Goal: Task Accomplishment & Management: Manage account settings

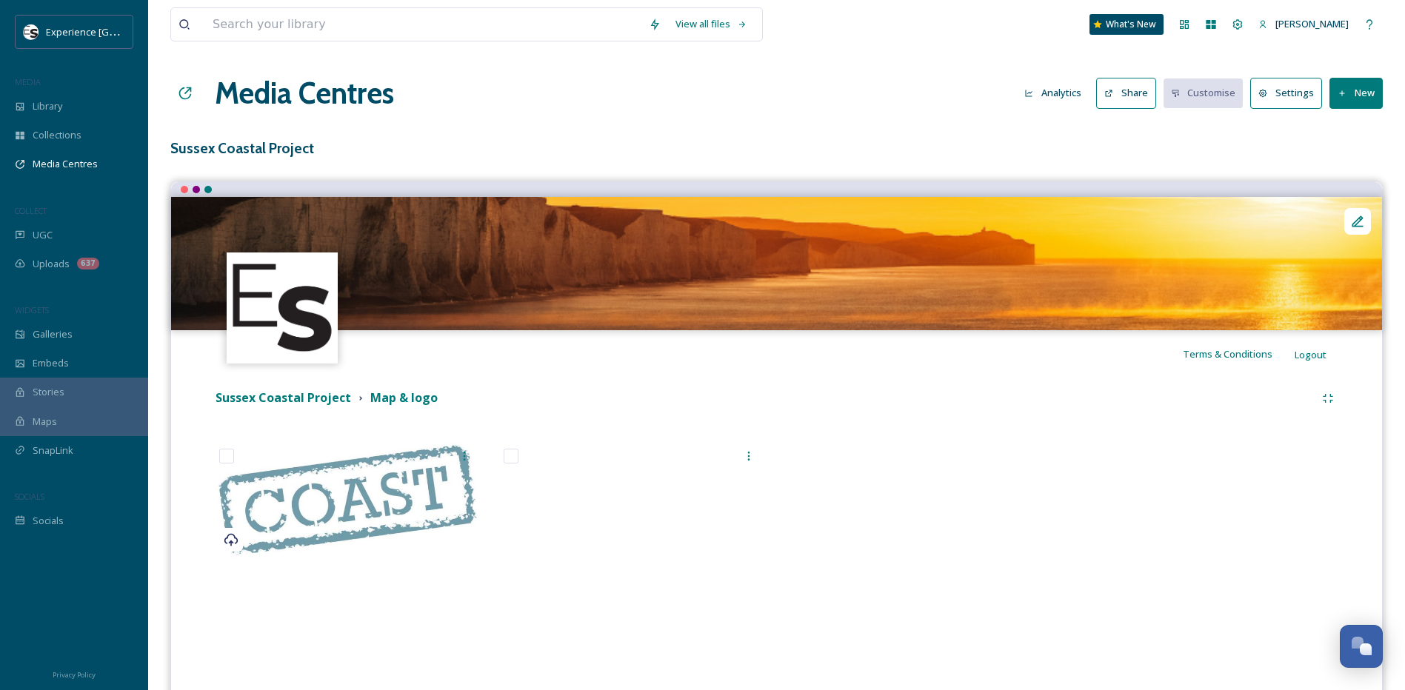
scroll to position [125, 0]
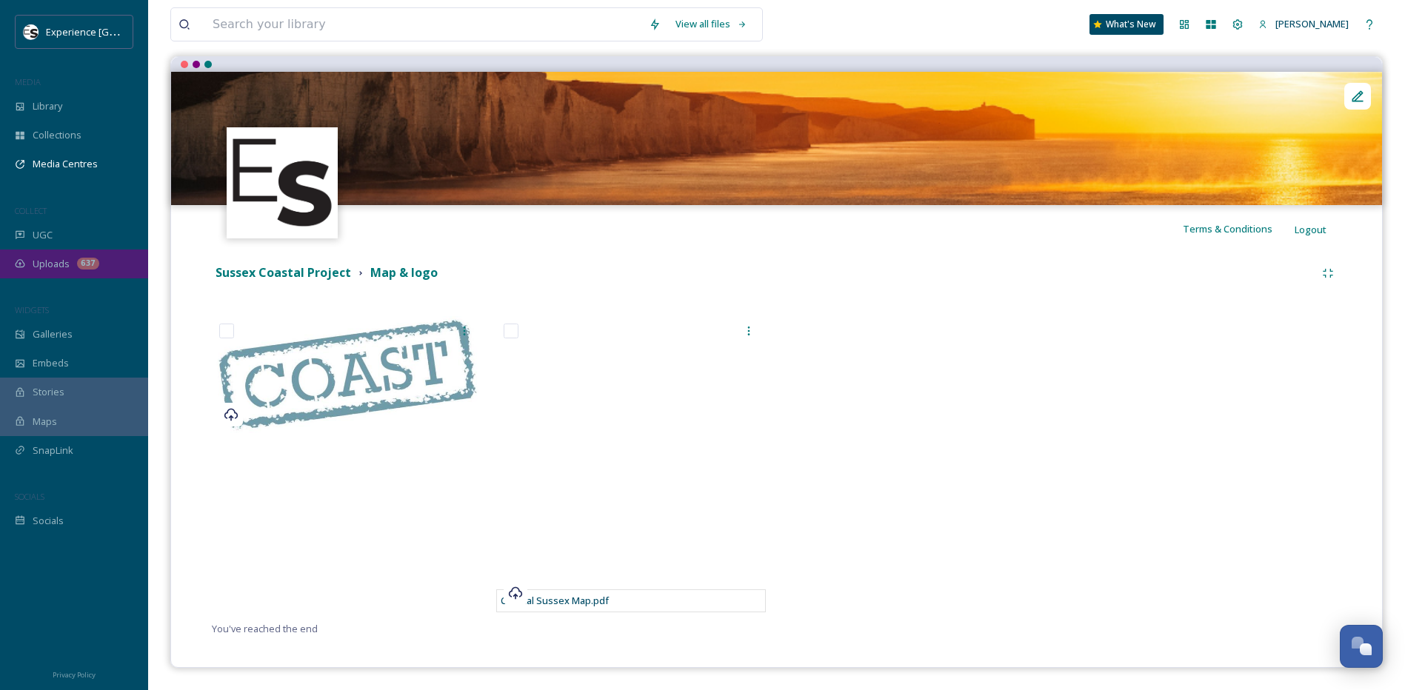
click at [53, 262] on span "Uploads" at bounding box center [51, 264] width 37 height 14
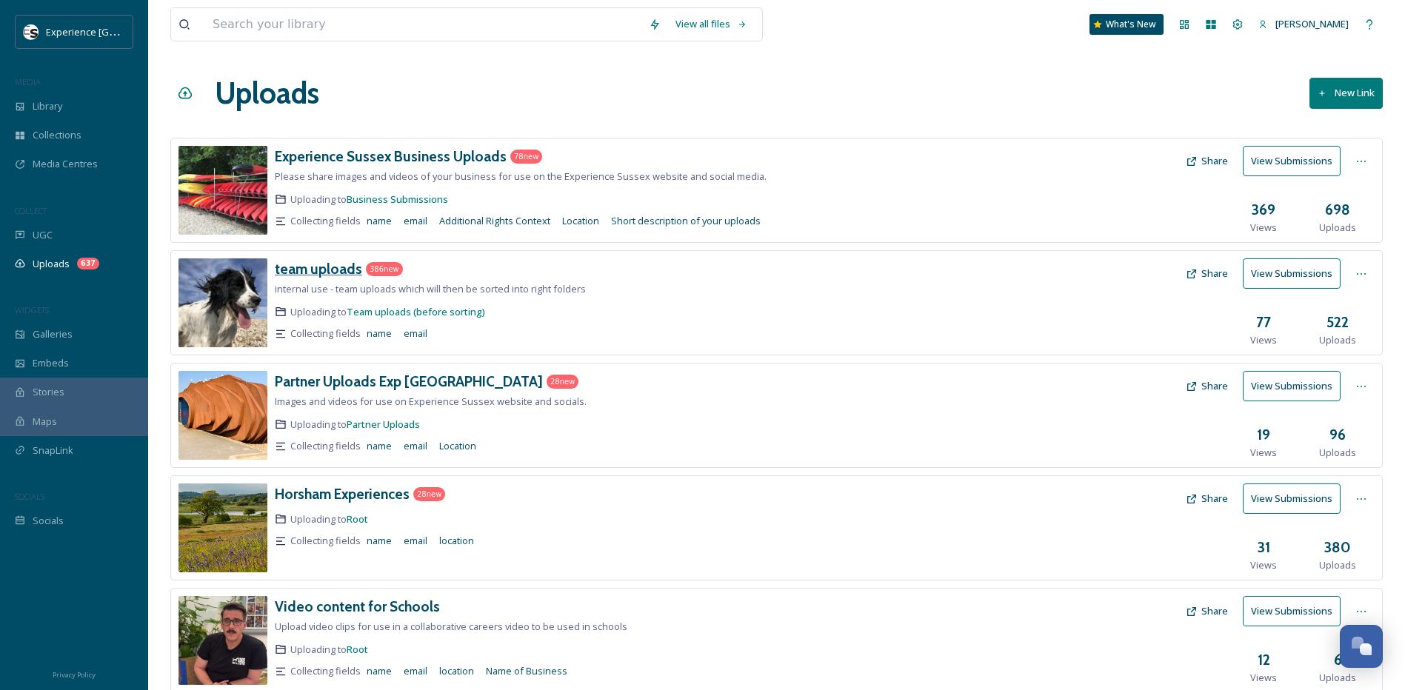
click at [315, 268] on h3 "team uploads" at bounding box center [318, 269] width 87 height 18
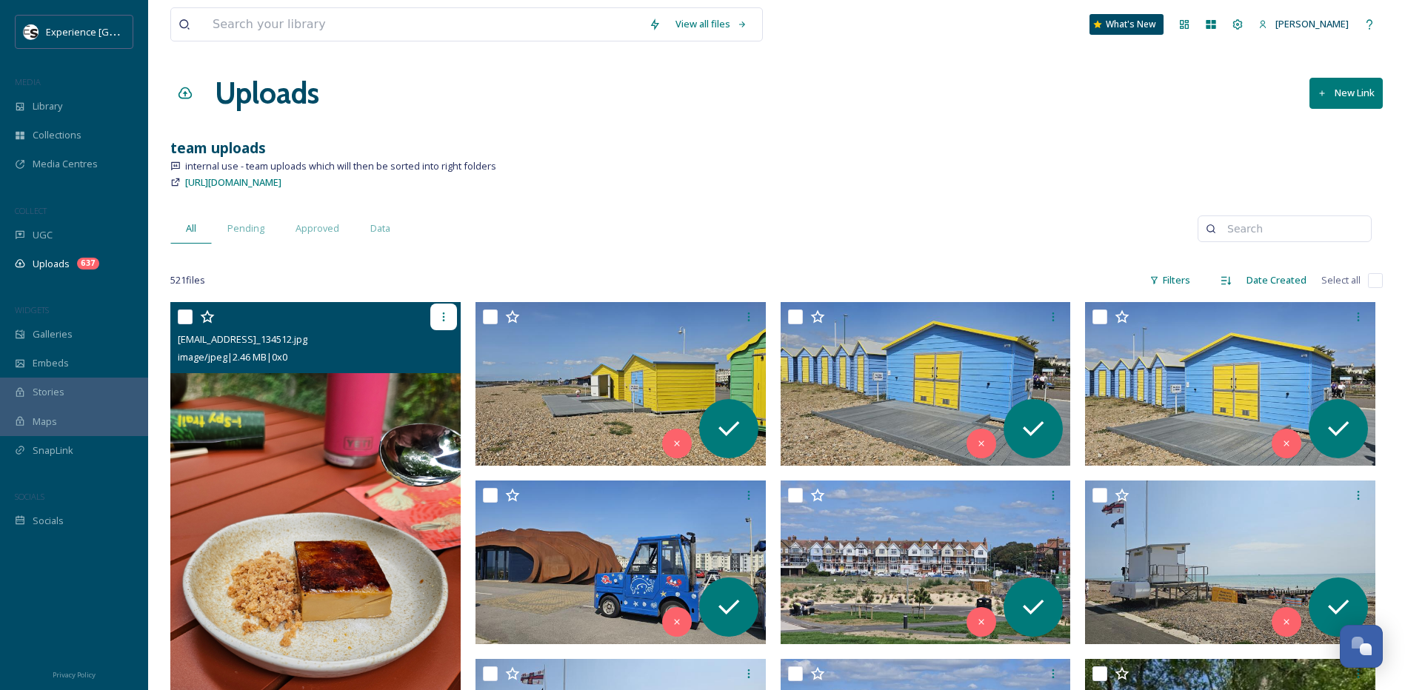
click at [441, 323] on icon at bounding box center [444, 317] width 12 height 12
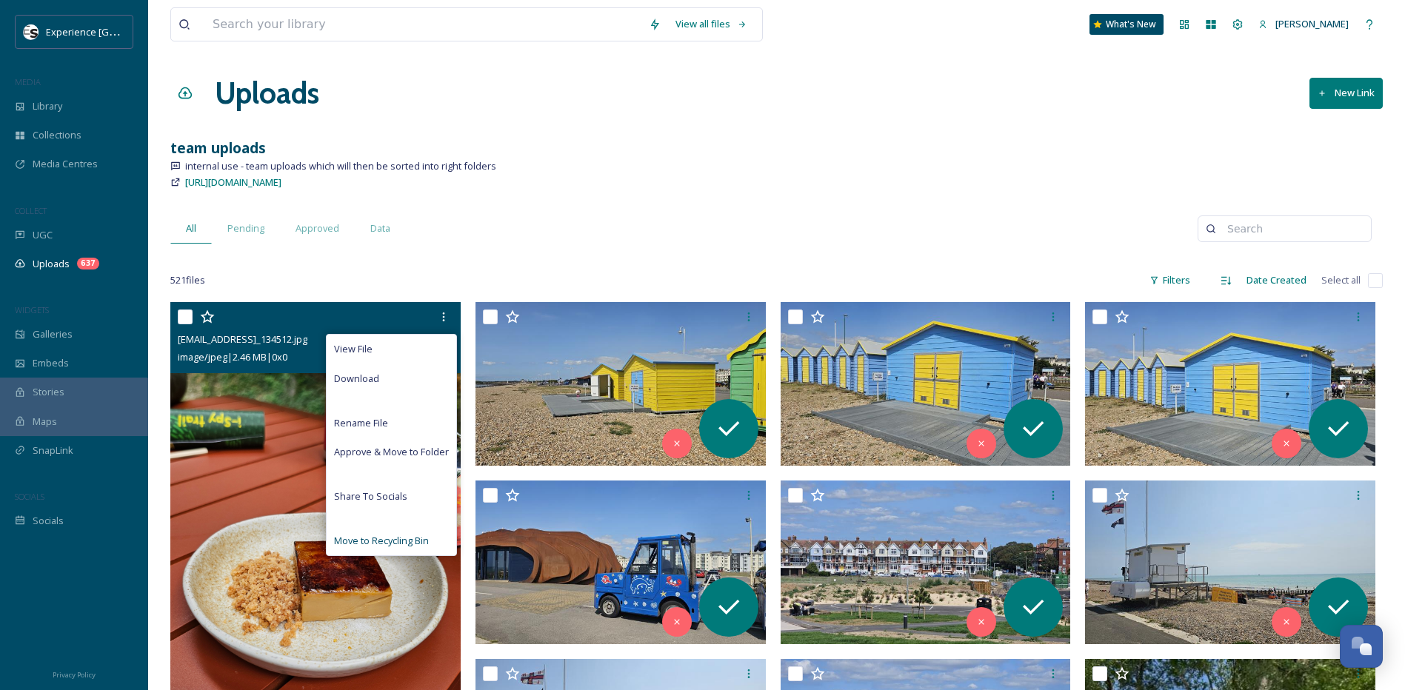
click at [381, 540] on span "Move to Recycling Bin" at bounding box center [381, 541] width 95 height 14
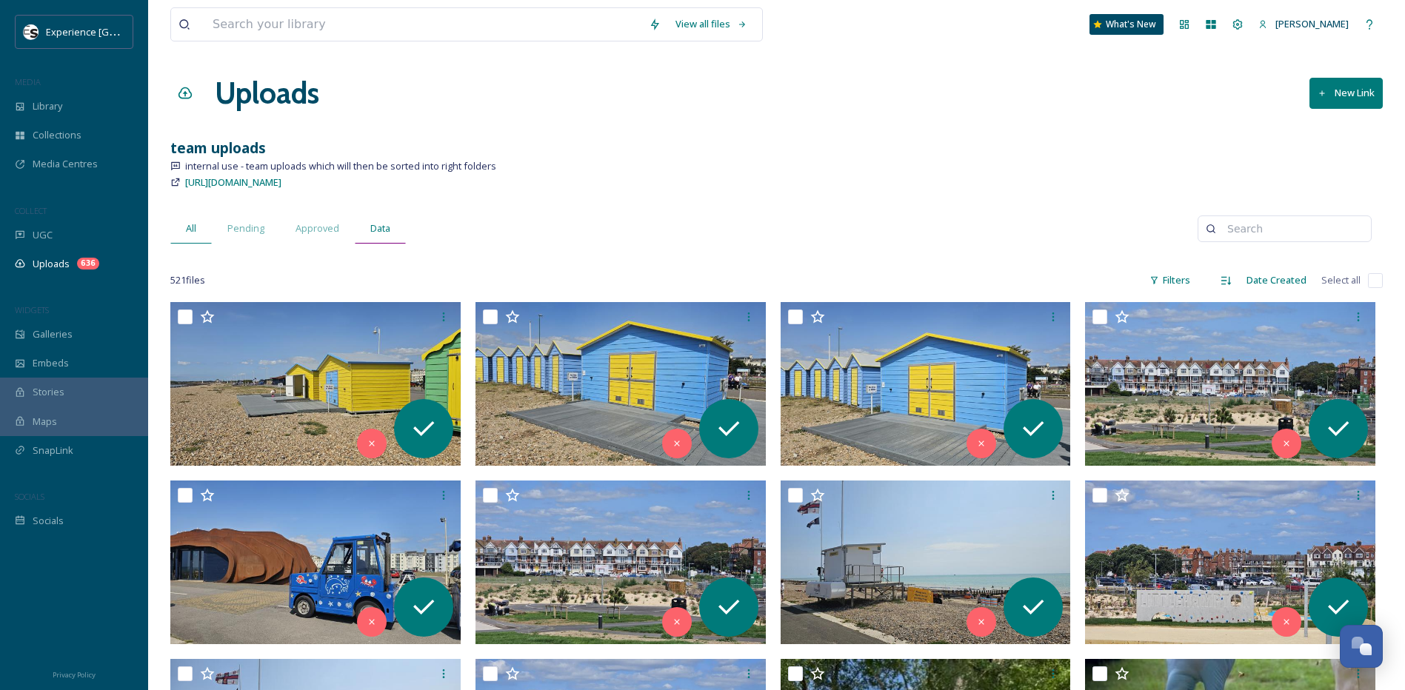
click at [381, 228] on span "Data" at bounding box center [380, 228] width 20 height 14
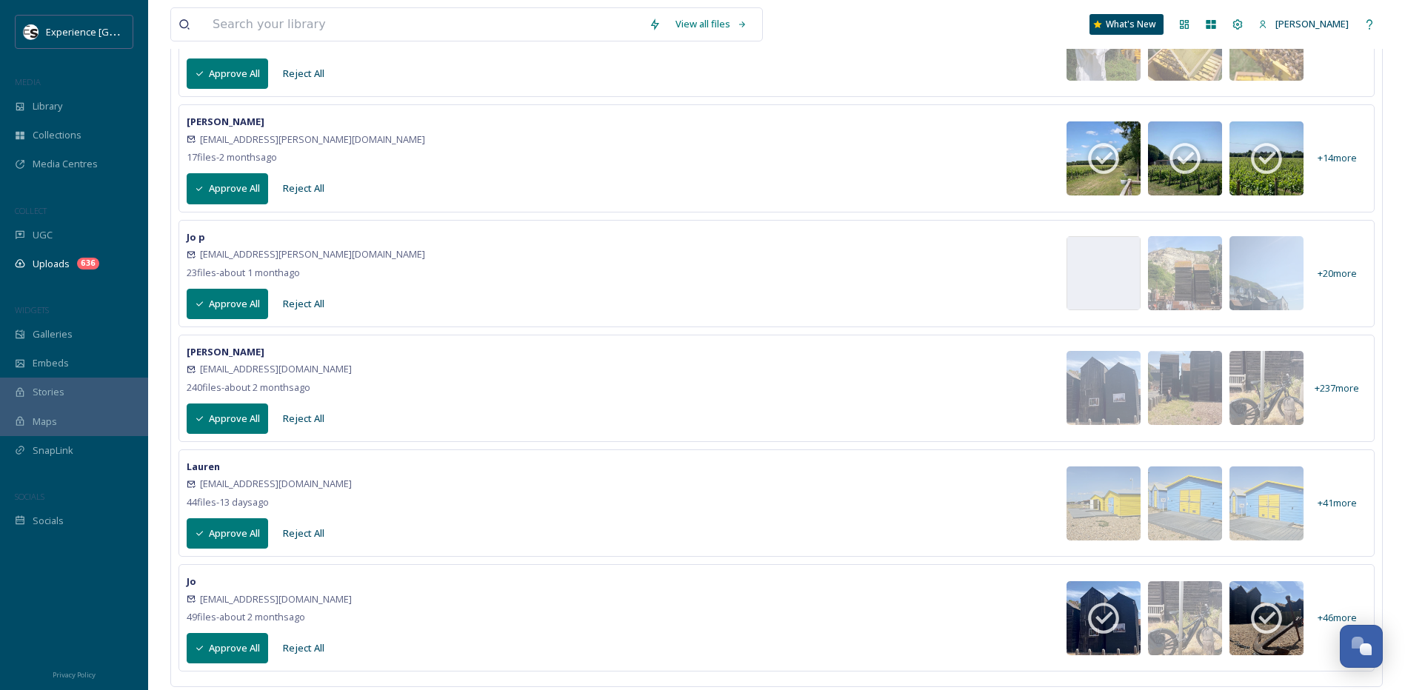
scroll to position [553, 0]
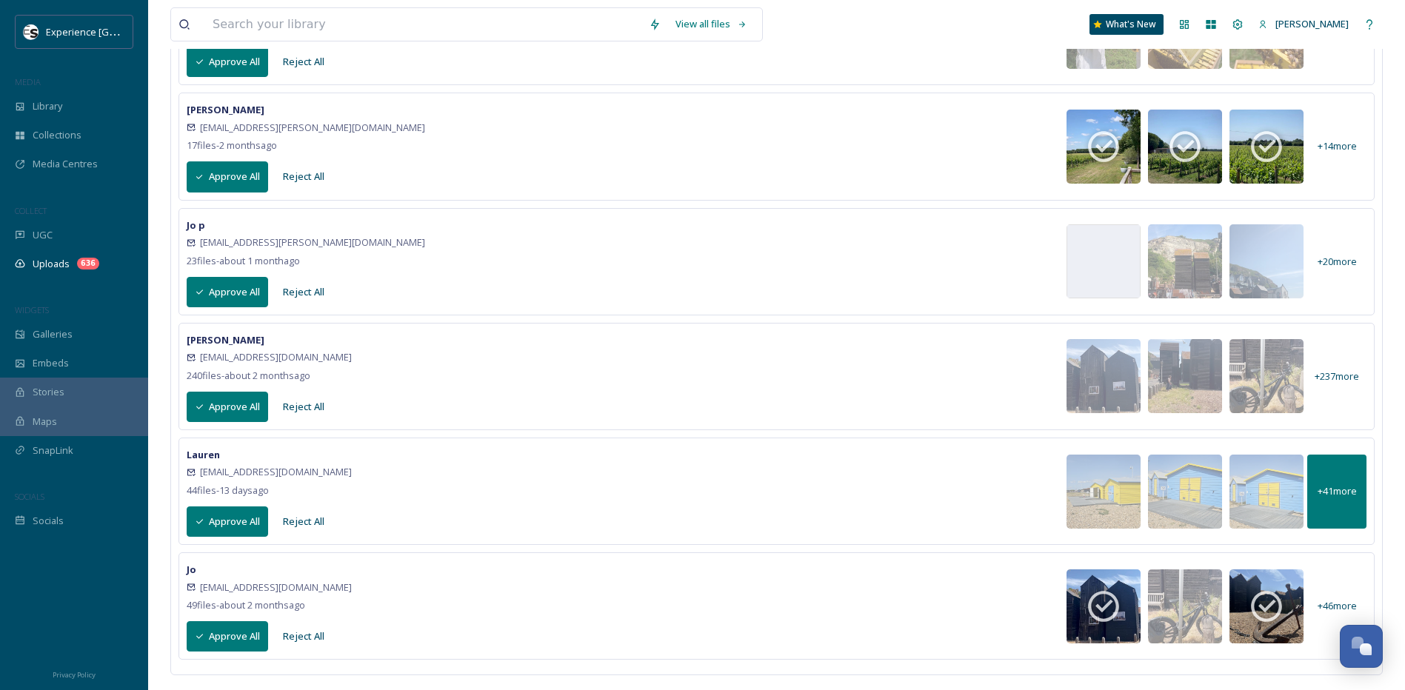
click at [1342, 496] on span "+ 41 more" at bounding box center [1337, 491] width 39 height 14
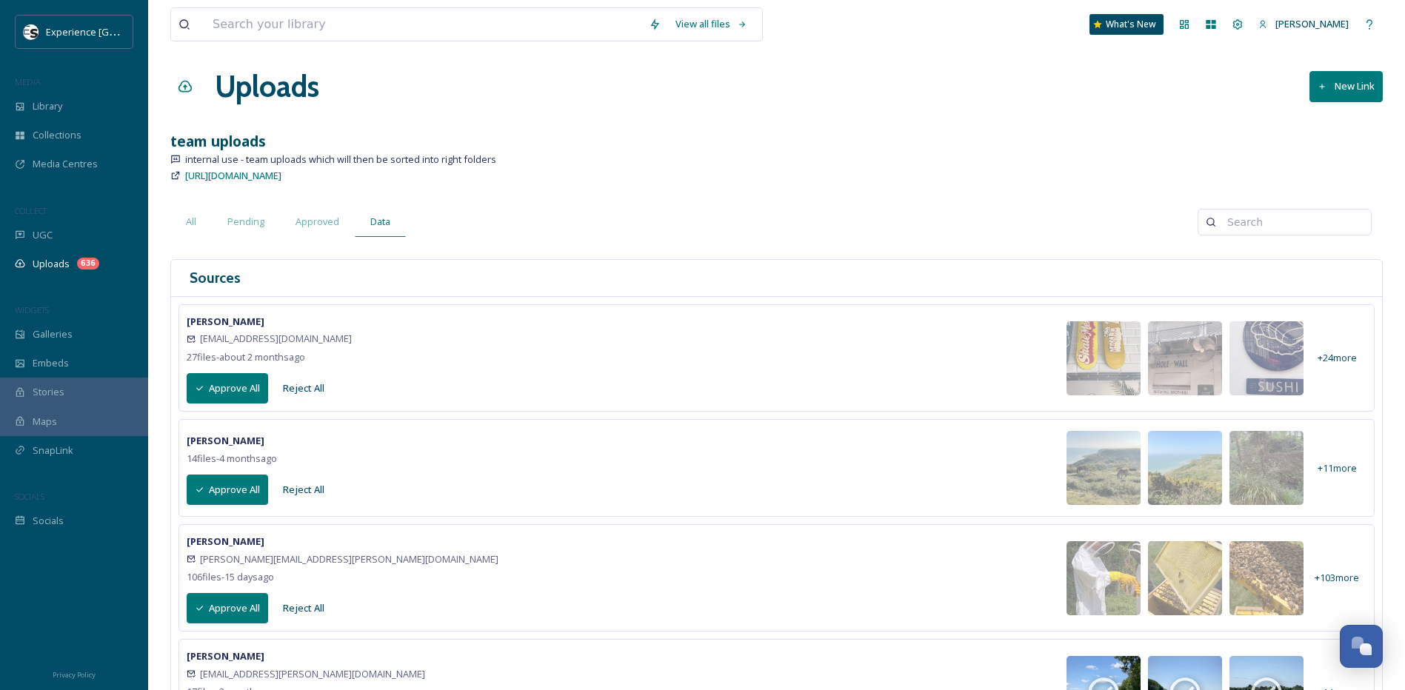
scroll to position [0, 0]
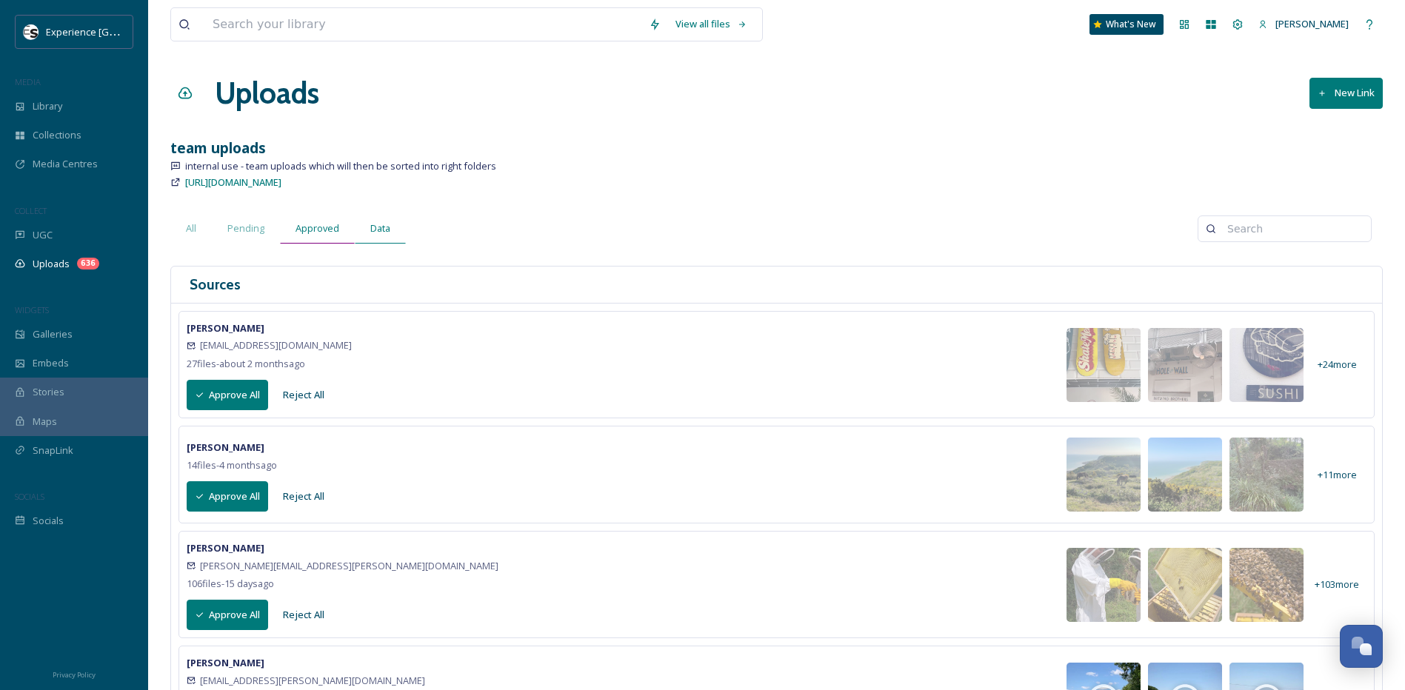
click at [313, 238] on div "Approved" at bounding box center [317, 228] width 75 height 30
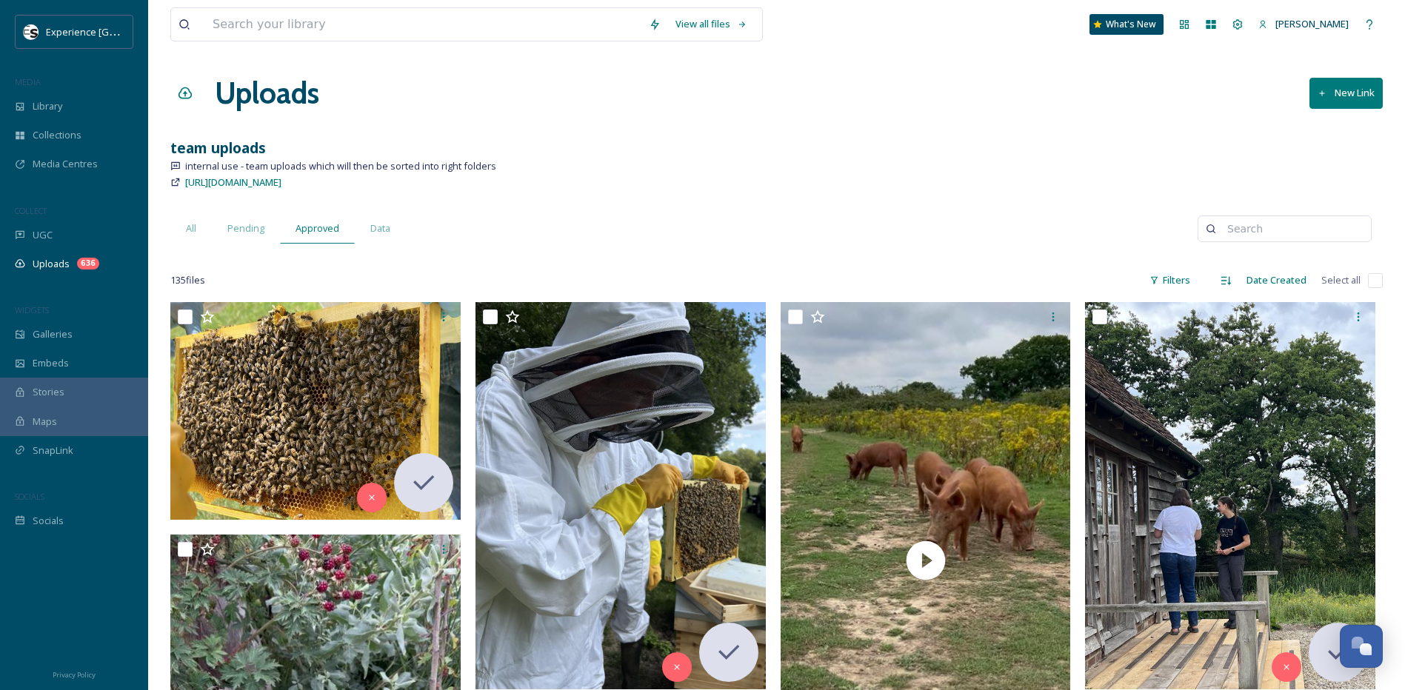
drag, startPoint x: 476, startPoint y: 173, endPoint x: 477, endPoint y: 61, distance: 112.6
click at [259, 233] on span "Pending" at bounding box center [245, 228] width 37 height 14
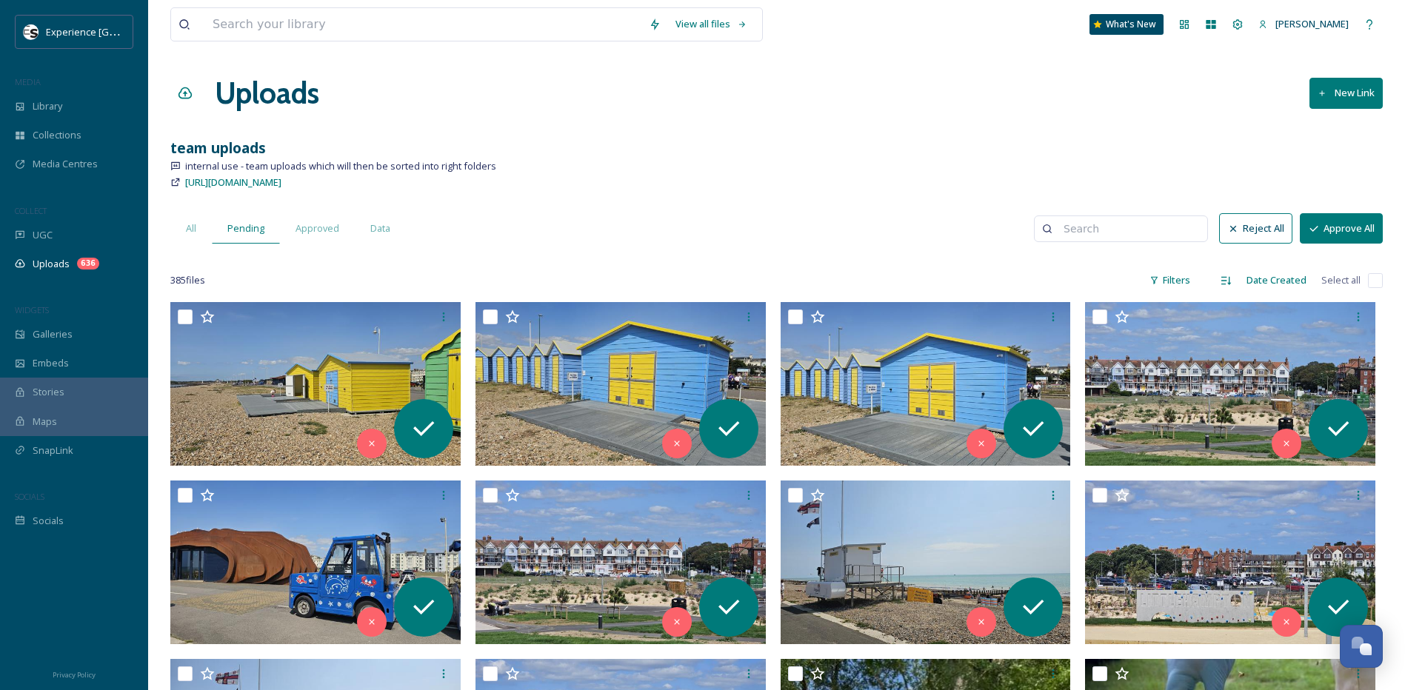
drag, startPoint x: 773, startPoint y: 356, endPoint x: 755, endPoint y: 153, distance: 203.8
click at [65, 107] on div "Library" at bounding box center [74, 106] width 148 height 29
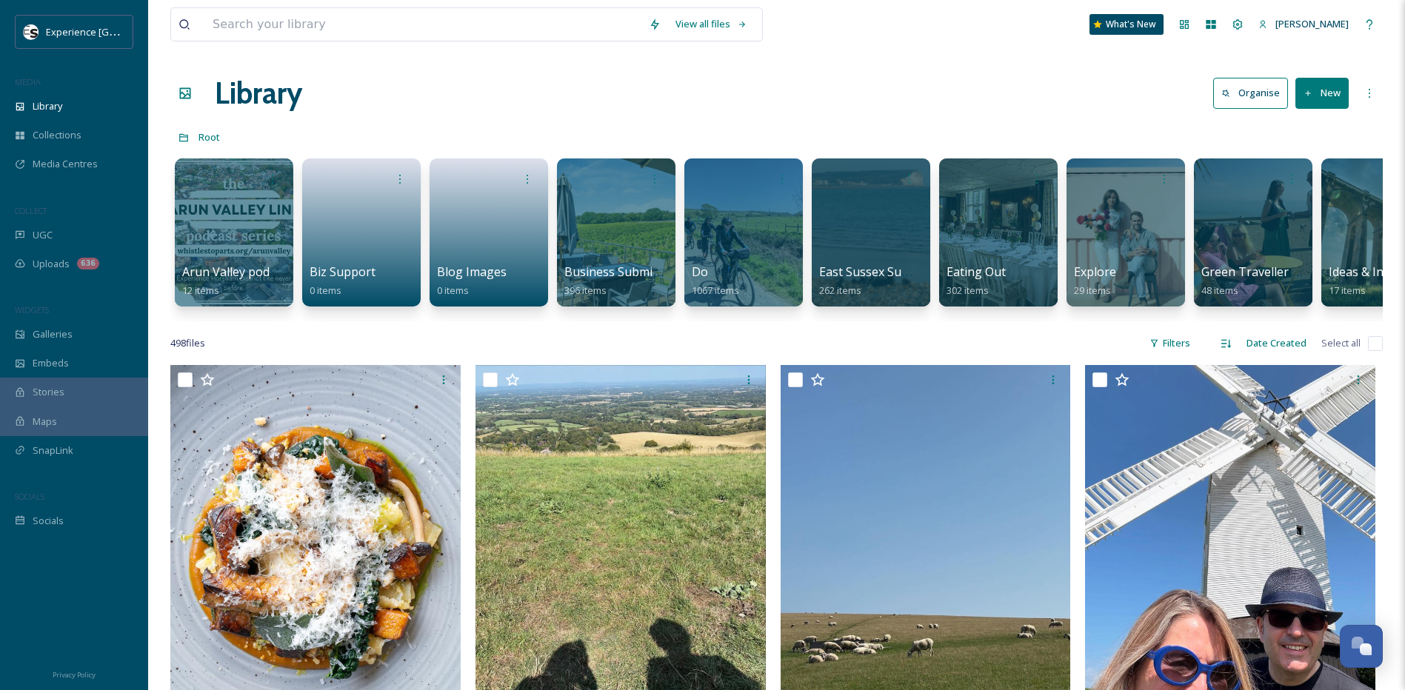
drag, startPoint x: 464, startPoint y: 385, endPoint x: 473, endPoint y: 255, distance: 130.7
click at [44, 264] on span "Uploads" at bounding box center [51, 264] width 37 height 14
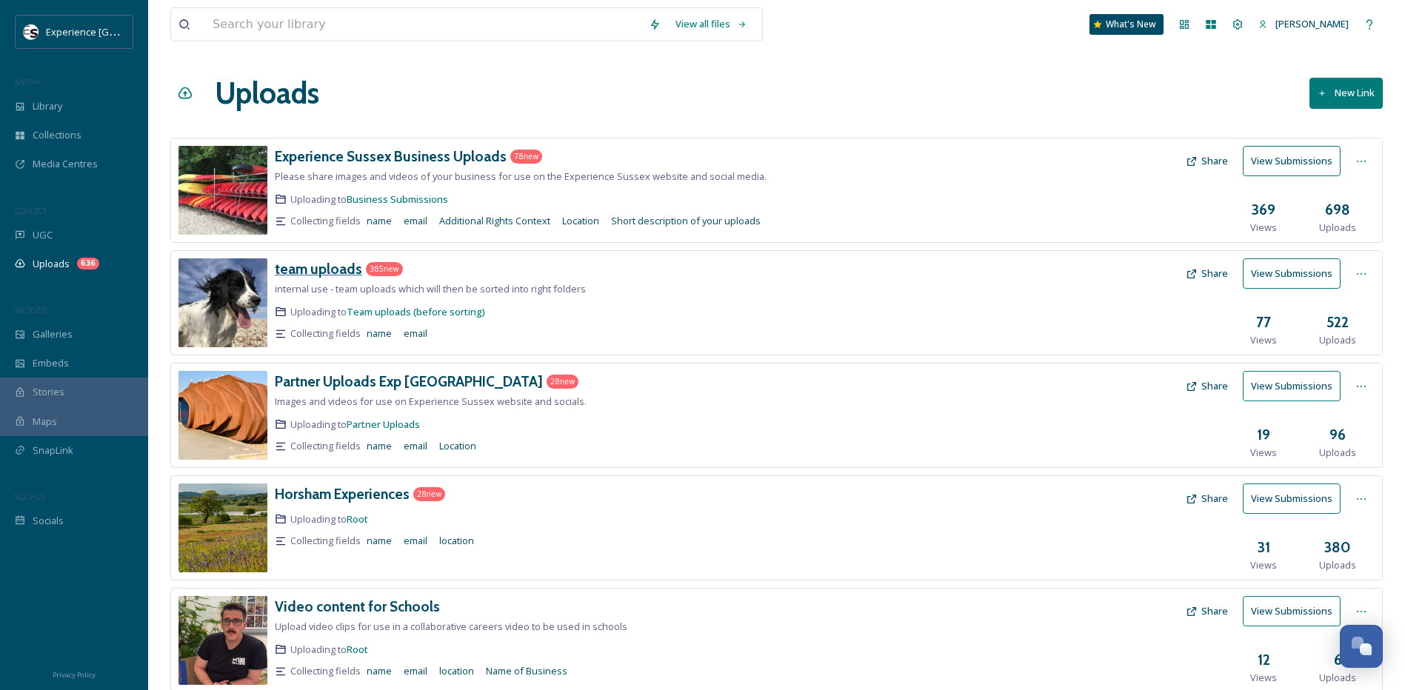
click at [335, 267] on h3 "team uploads" at bounding box center [318, 269] width 87 height 18
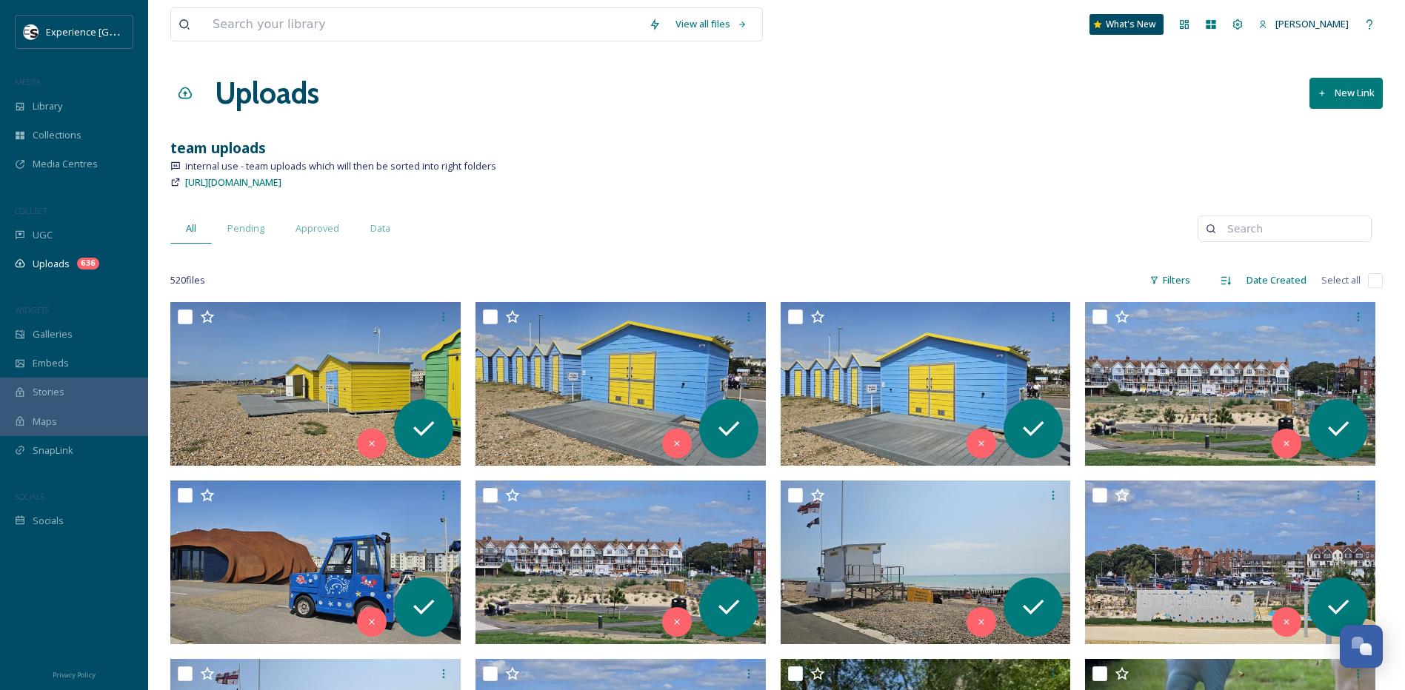
click at [1319, 96] on icon at bounding box center [1323, 94] width 10 height 10
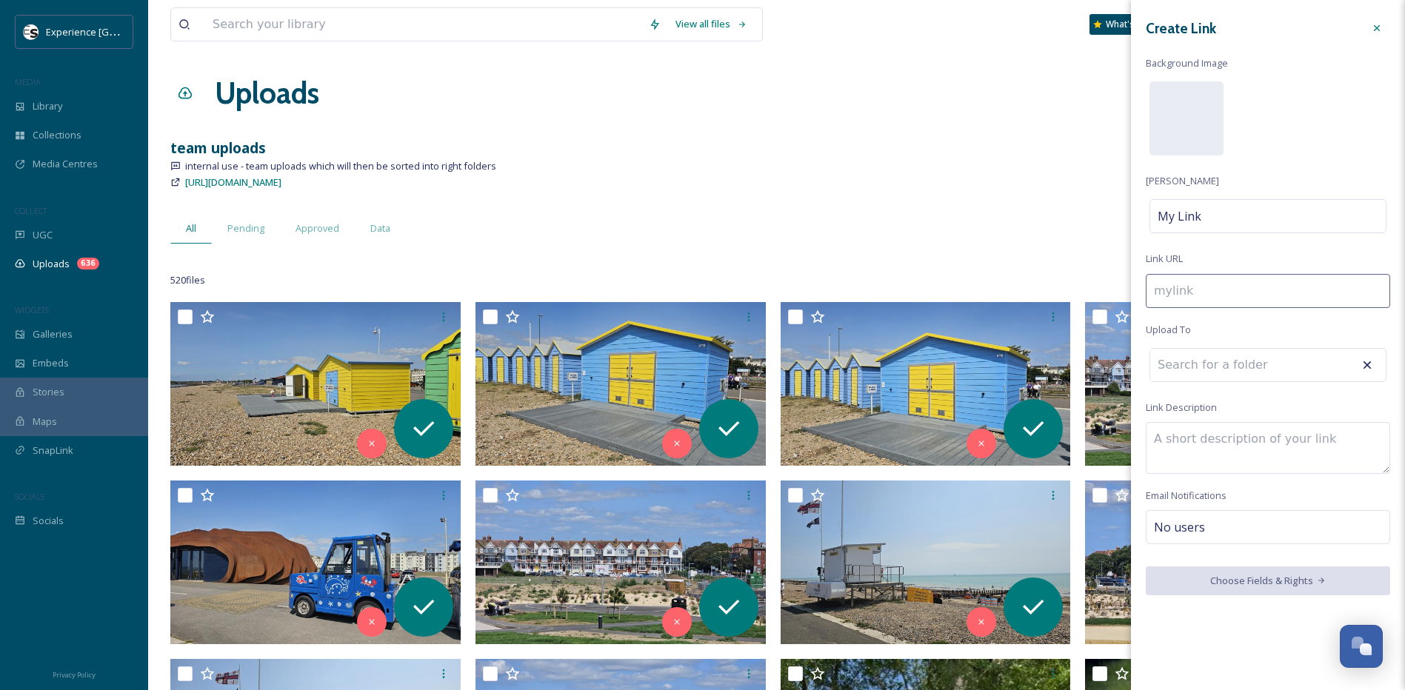
click at [1376, 27] on icon at bounding box center [1377, 28] width 12 height 12
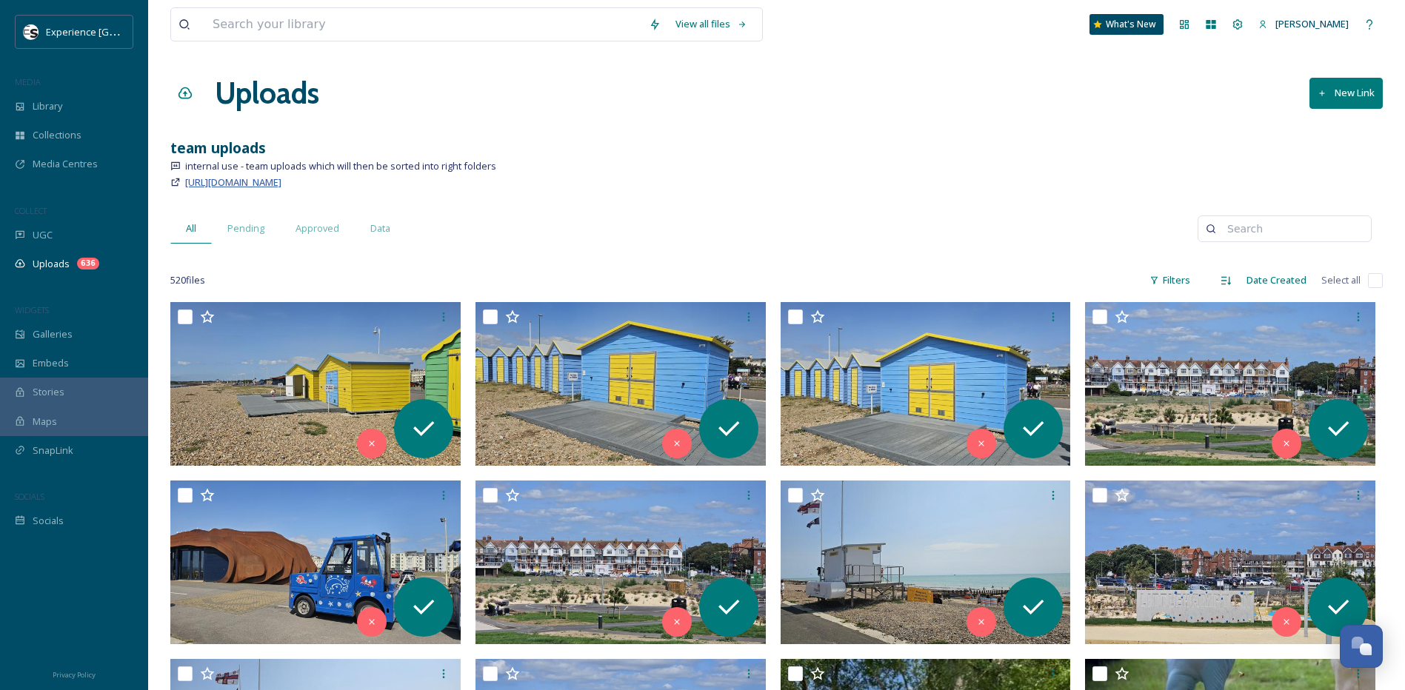
click at [281, 187] on span "[URL][DOMAIN_NAME]" at bounding box center [233, 182] width 96 height 13
